Goal: Transaction & Acquisition: Purchase product/service

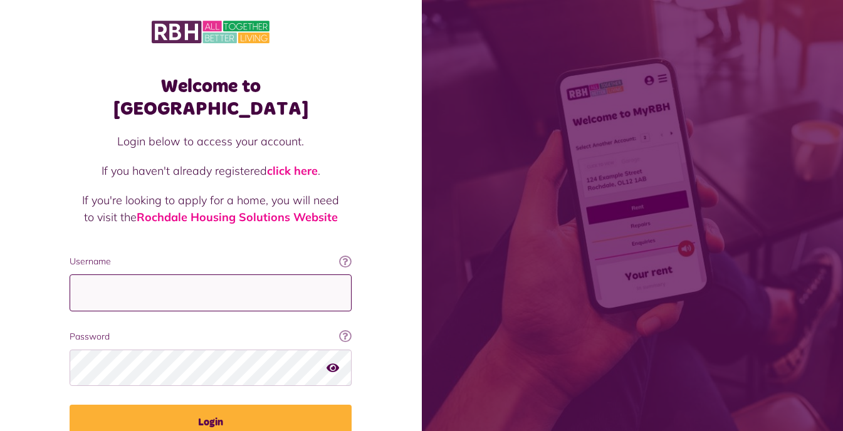
type input "**********"
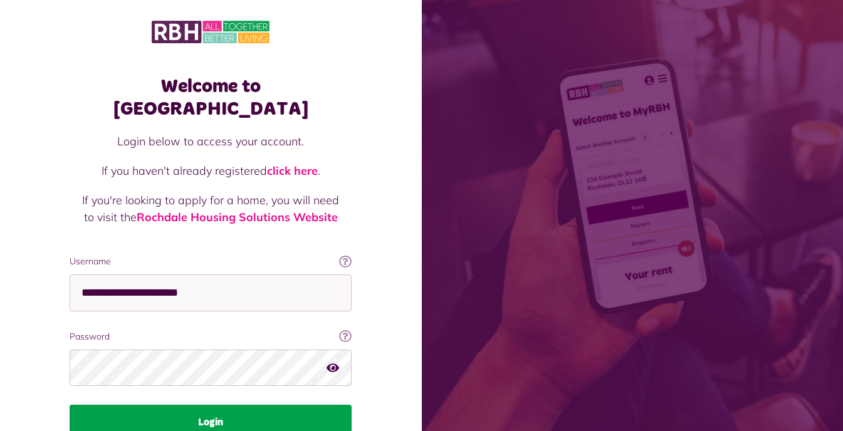
drag, startPoint x: 326, startPoint y: 394, endPoint x: 318, endPoint y: 392, distance: 8.4
click at [326, 394] on div at bounding box center [211, 434] width 257 height 143
click at [220, 405] on button "Login" at bounding box center [211, 422] width 282 height 35
click at [214, 405] on button "Login" at bounding box center [211, 422] width 282 height 35
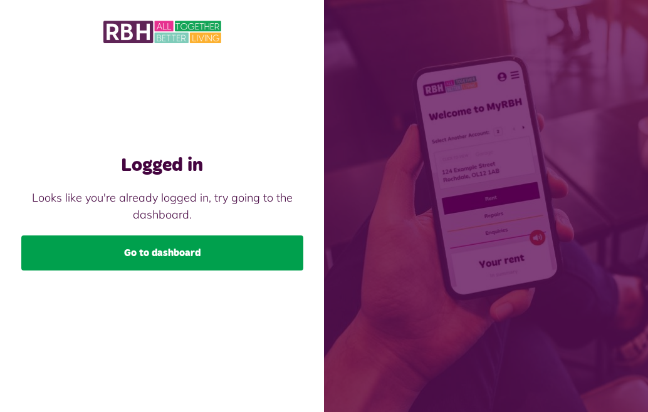
click at [150, 257] on link "Go to dashboard" at bounding box center [162, 253] width 282 height 35
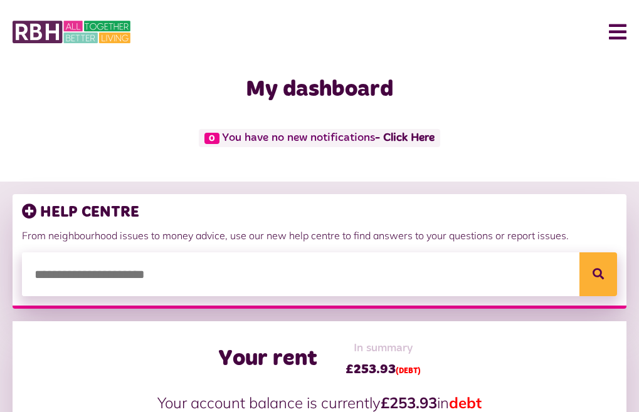
drag, startPoint x: 313, startPoint y: 4, endPoint x: 268, endPoint y: -20, distance: 51.0
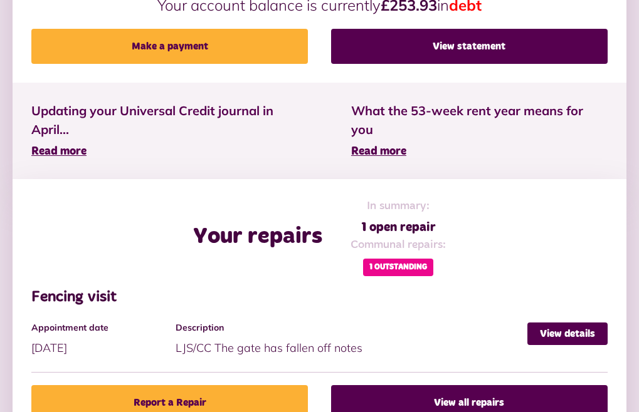
scroll to position [376, 0]
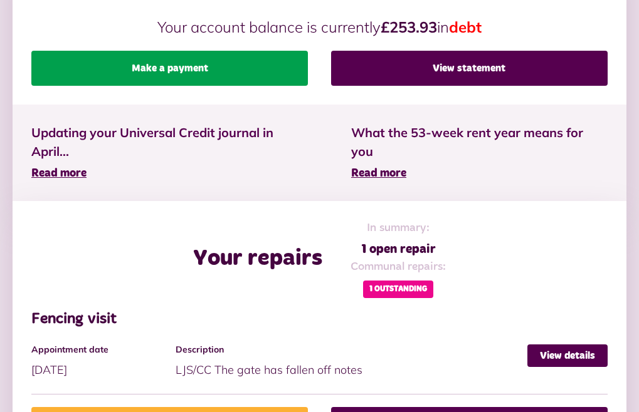
click at [276, 86] on link "Make a payment" at bounding box center [169, 68] width 276 height 35
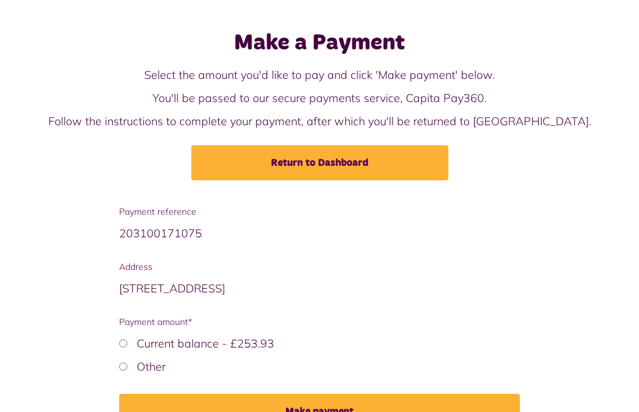
scroll to position [107, 0]
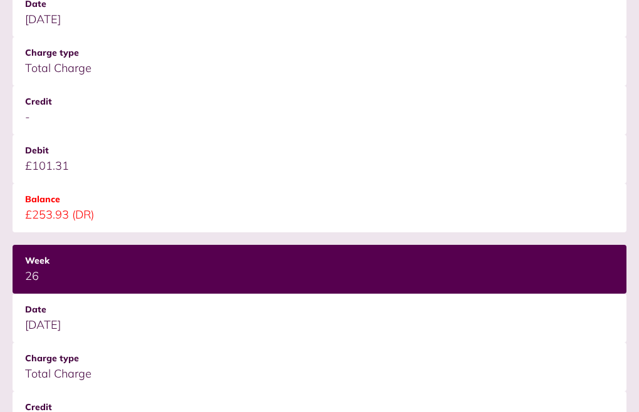
scroll to position [376, 0]
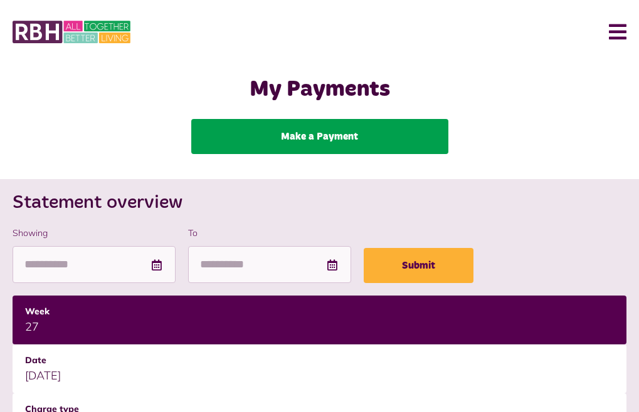
click at [384, 119] on link "Make a Payment" at bounding box center [319, 136] width 257 height 35
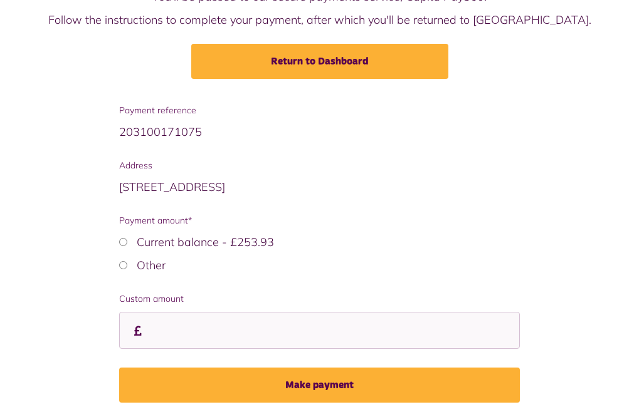
scroll to position [170, 0]
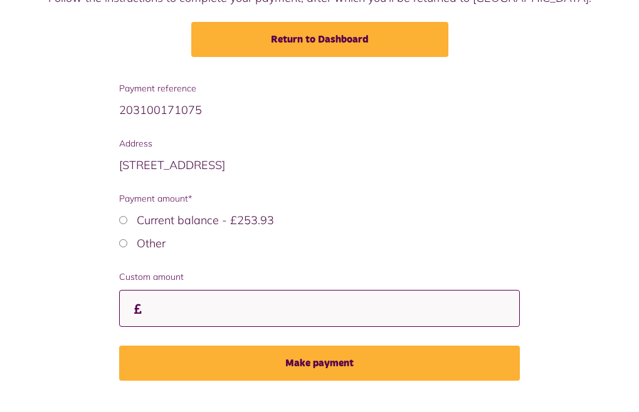
click at [275, 290] on input "Custom amount" at bounding box center [319, 308] width 400 height 37
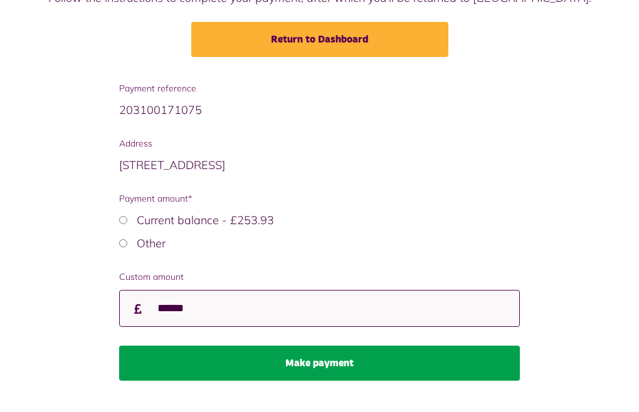
type input "******"
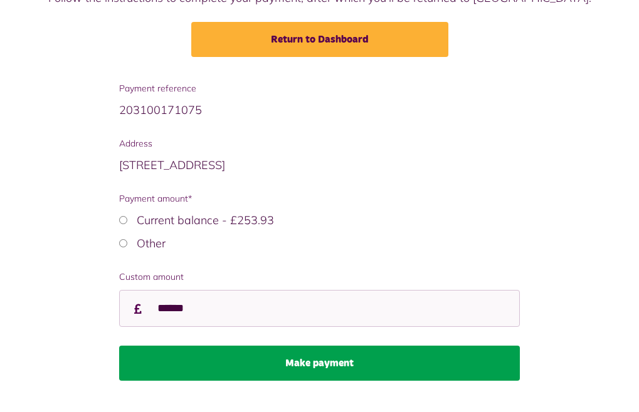
click at [385, 354] on button "Make payment" at bounding box center [319, 363] width 400 height 35
